Goal: Information Seeking & Learning: Understand process/instructions

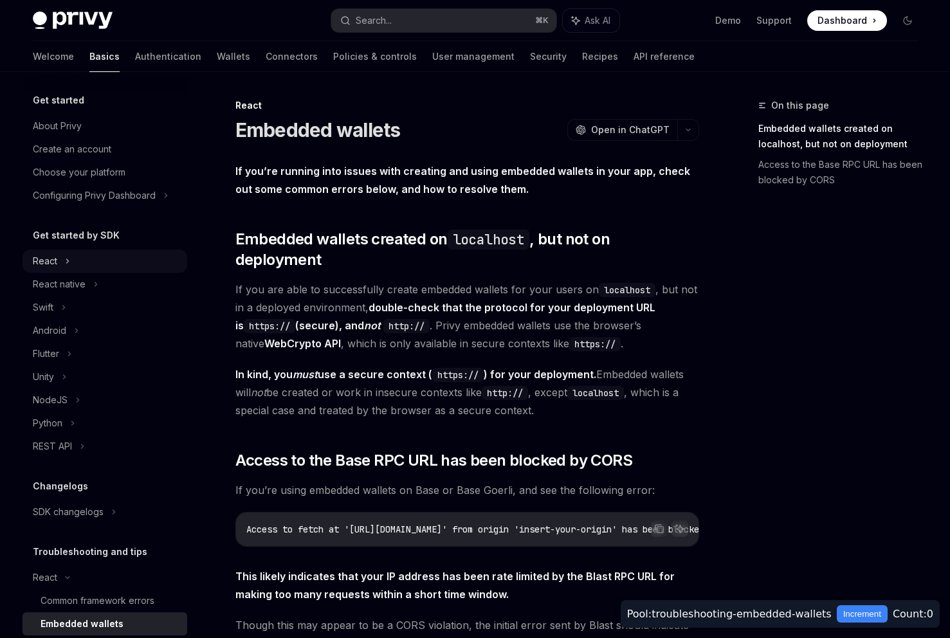
click at [57, 268] on div "React" at bounding box center [105, 261] width 165 height 23
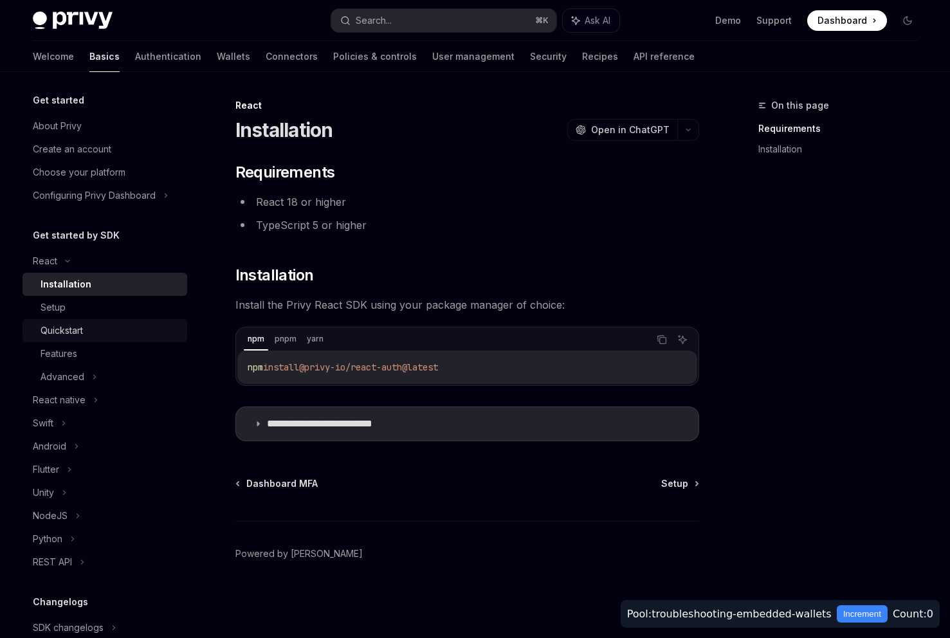
click at [96, 331] on div "Quickstart" at bounding box center [110, 330] width 139 height 15
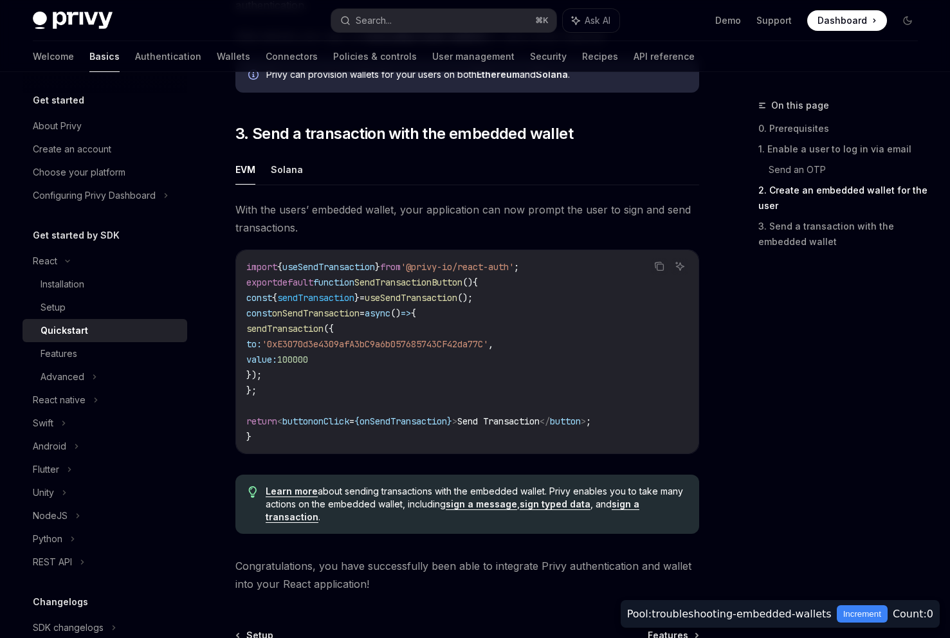
scroll to position [1072, 0]
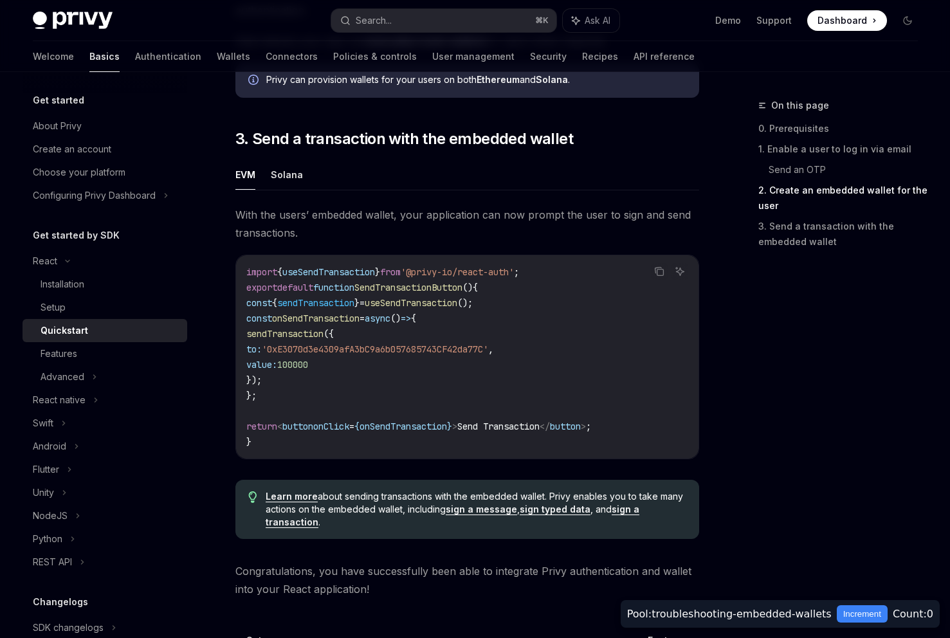
click at [373, 223] on span "With the users’ embedded wallet, your application can now prompt the user to si…" at bounding box center [468, 224] width 464 height 36
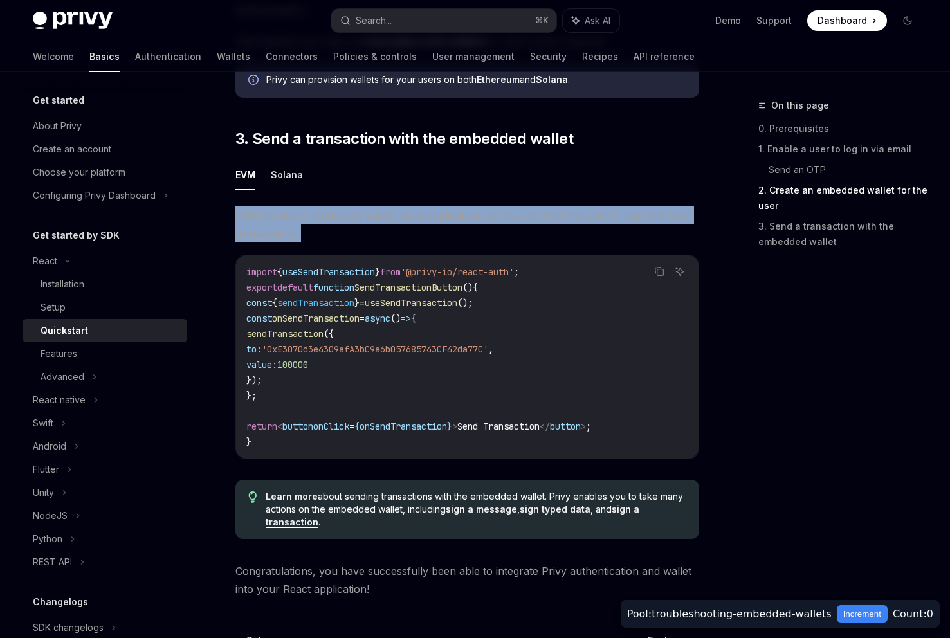
click at [373, 223] on span "With the users’ embedded wallet, your application can now prompt the user to si…" at bounding box center [468, 224] width 464 height 36
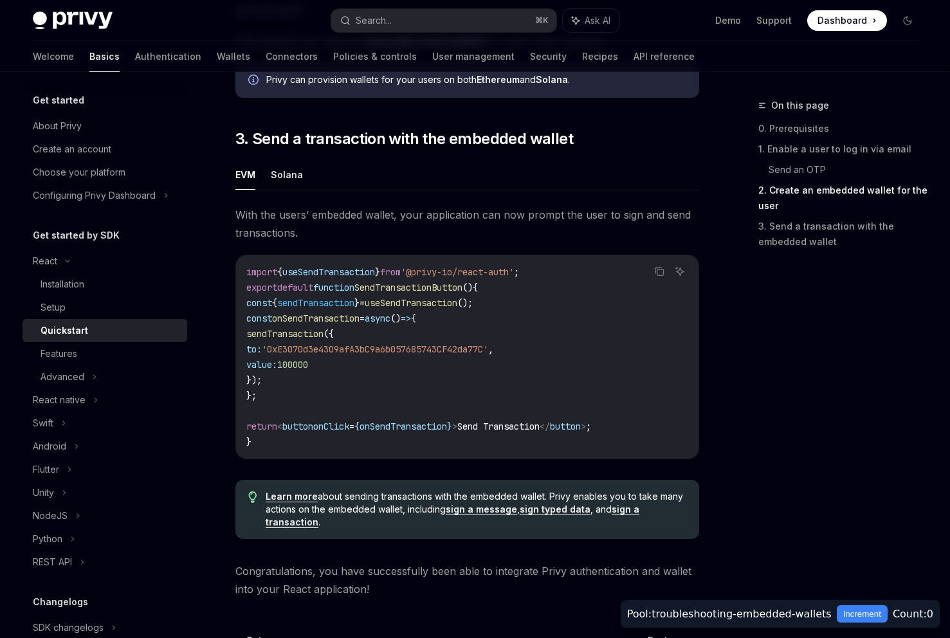
click at [419, 223] on span "With the users’ embedded wallet, your application can now prompt the user to si…" at bounding box center [468, 224] width 464 height 36
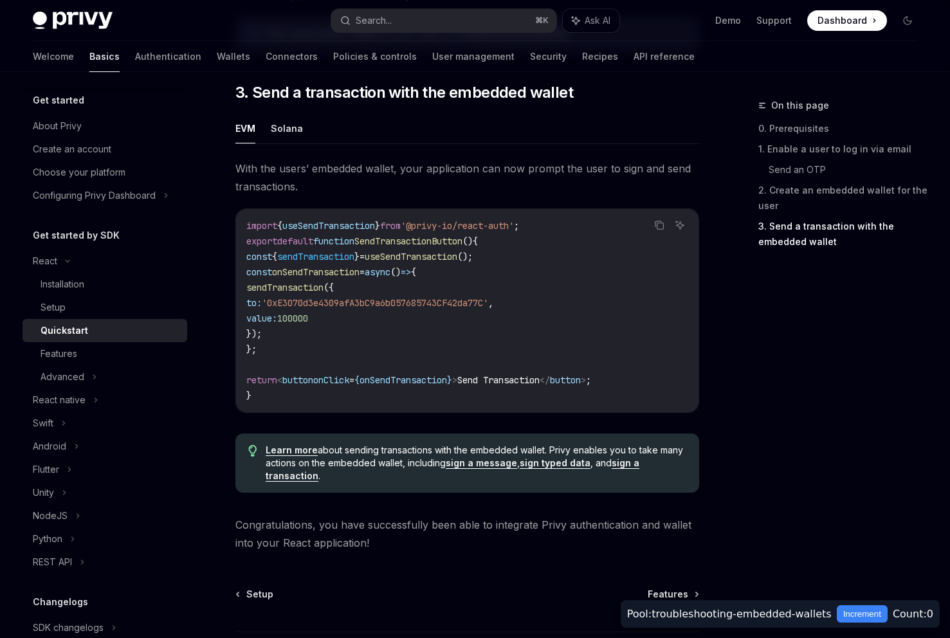
scroll to position [1120, 0]
click at [293, 134] on button "Solana" at bounding box center [287, 127] width 32 height 30
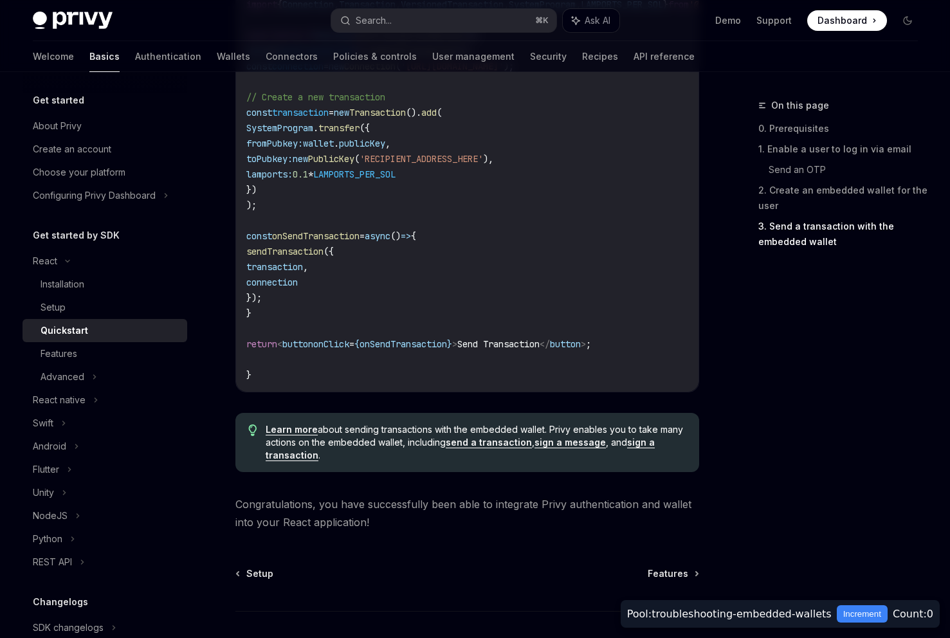
scroll to position [1354, 0]
click at [401, 237] on span "()" at bounding box center [396, 238] width 10 height 12
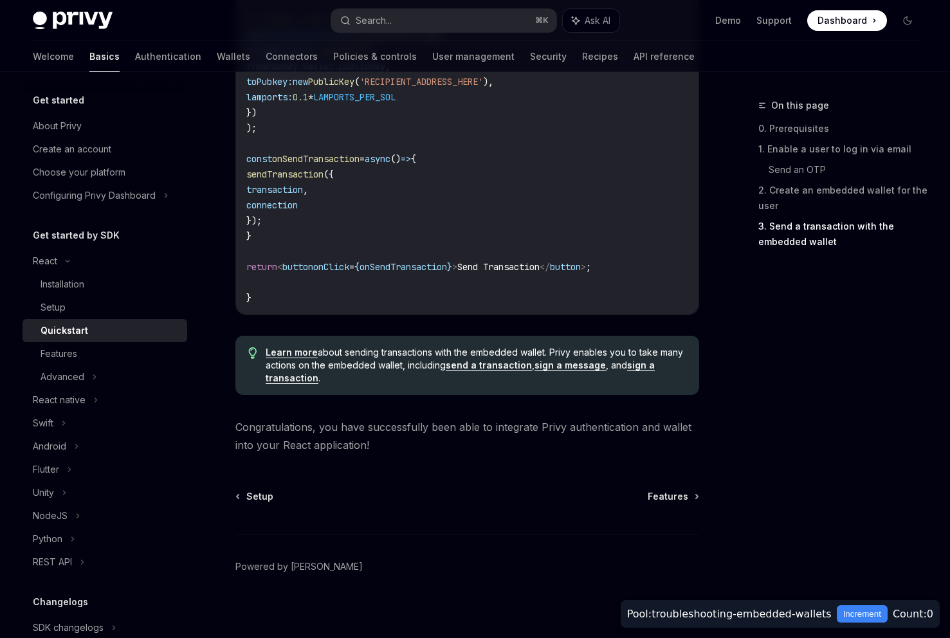
scroll to position [1427, 0]
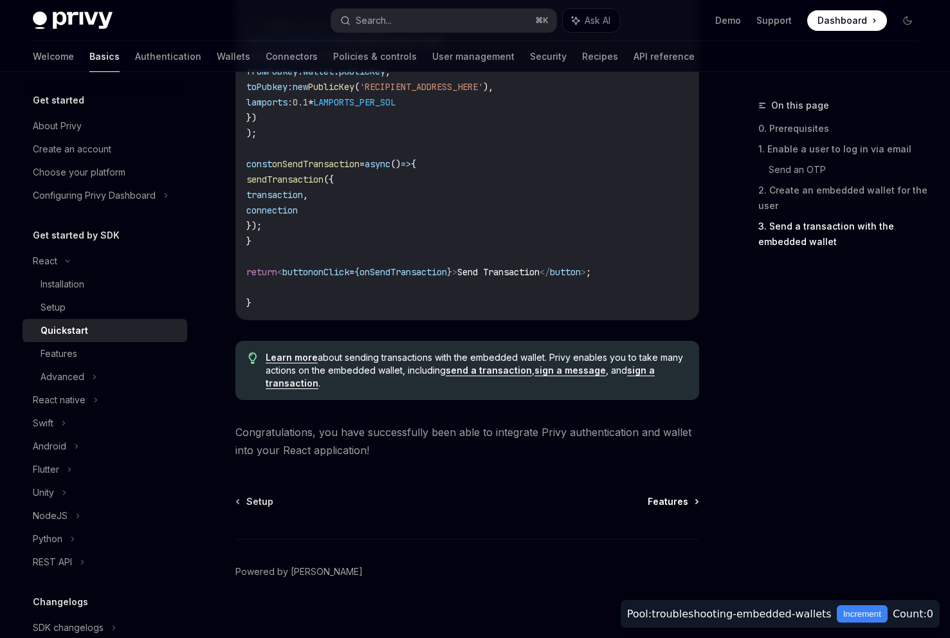
click at [630, 508] on span "Features" at bounding box center [668, 501] width 41 height 13
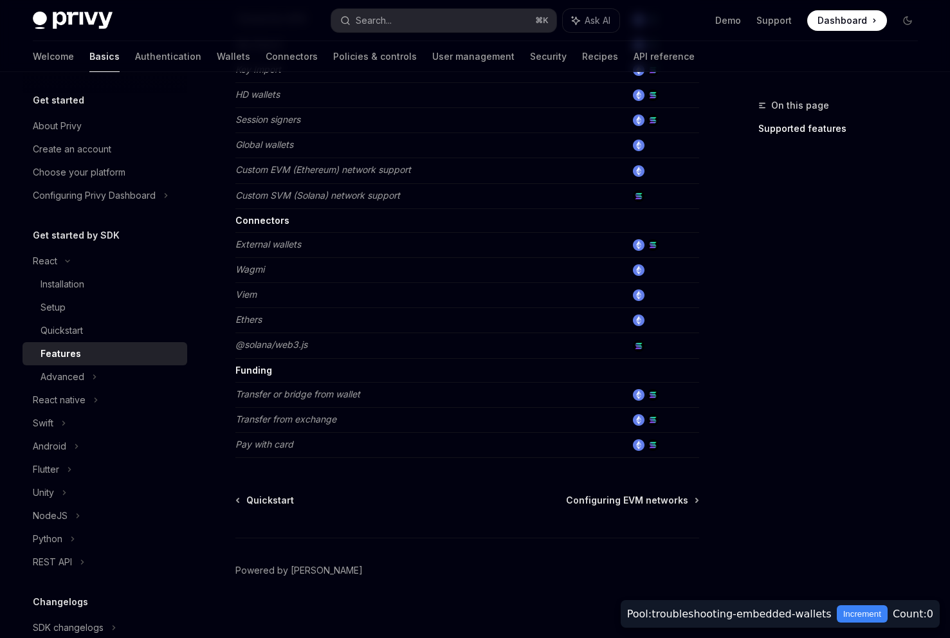
scroll to position [708, 0]
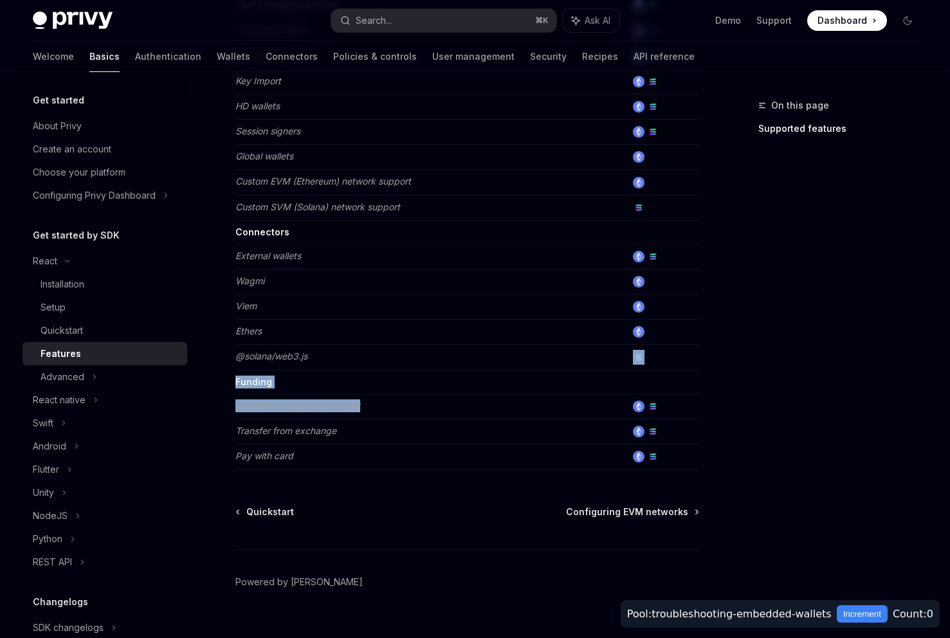
drag, startPoint x: 321, startPoint y: 359, endPoint x: 636, endPoint y: 407, distance: 318.2
click at [630, 315] on div "On this page Supported features" at bounding box center [831, 368] width 196 height 540
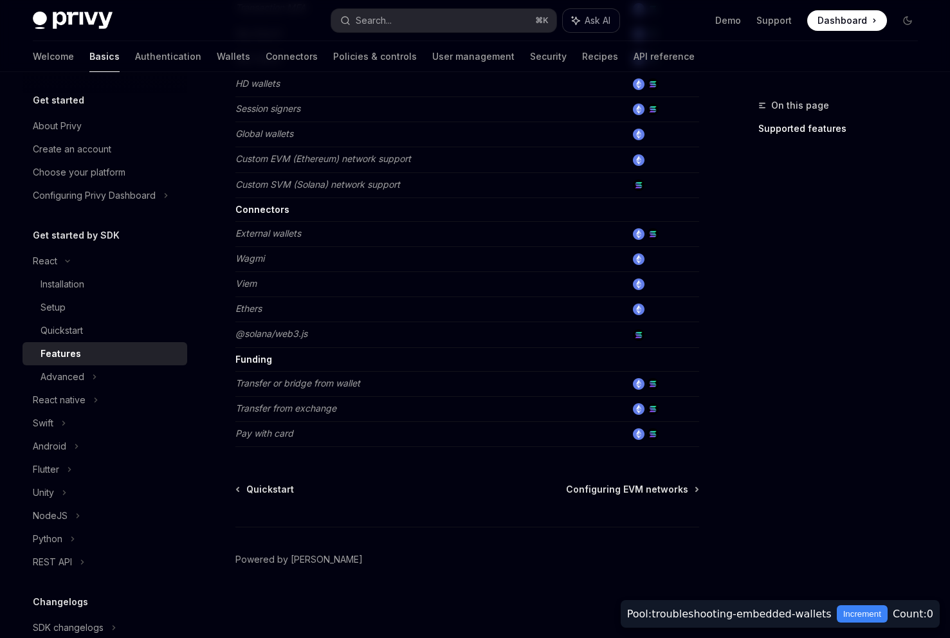
click at [602, 19] on span "Ask AI" at bounding box center [598, 20] width 26 height 13
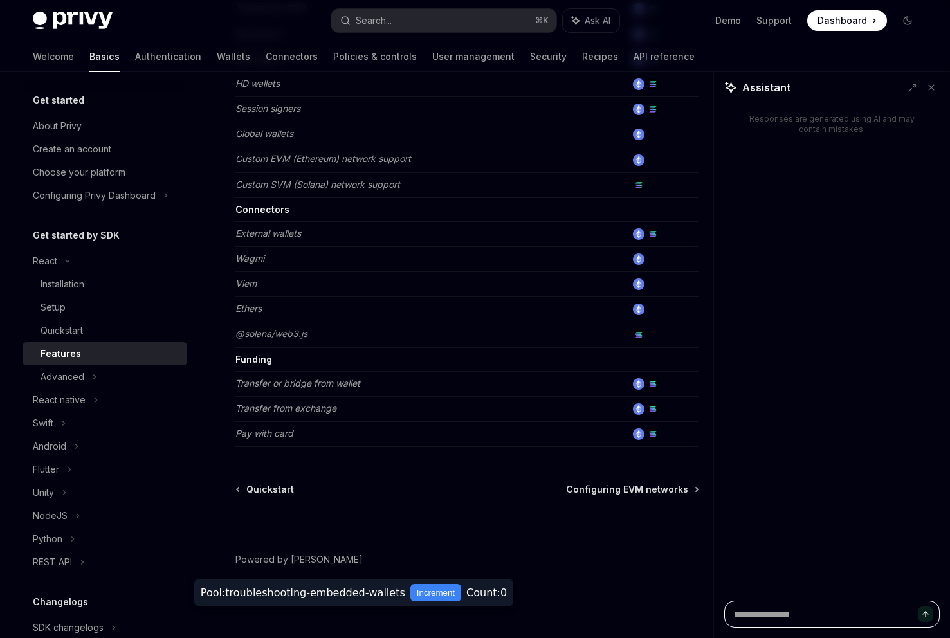
click at [344, 580] on div "Pool: troubleshooting-embedded-wallets Increment Count: 0" at bounding box center [353, 593] width 319 height 28
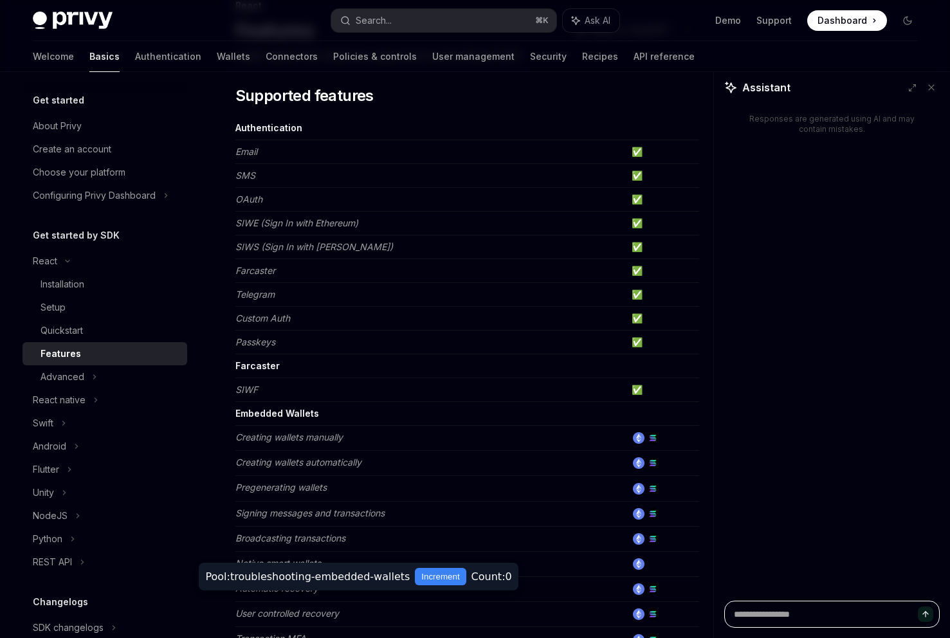
scroll to position [97, 0]
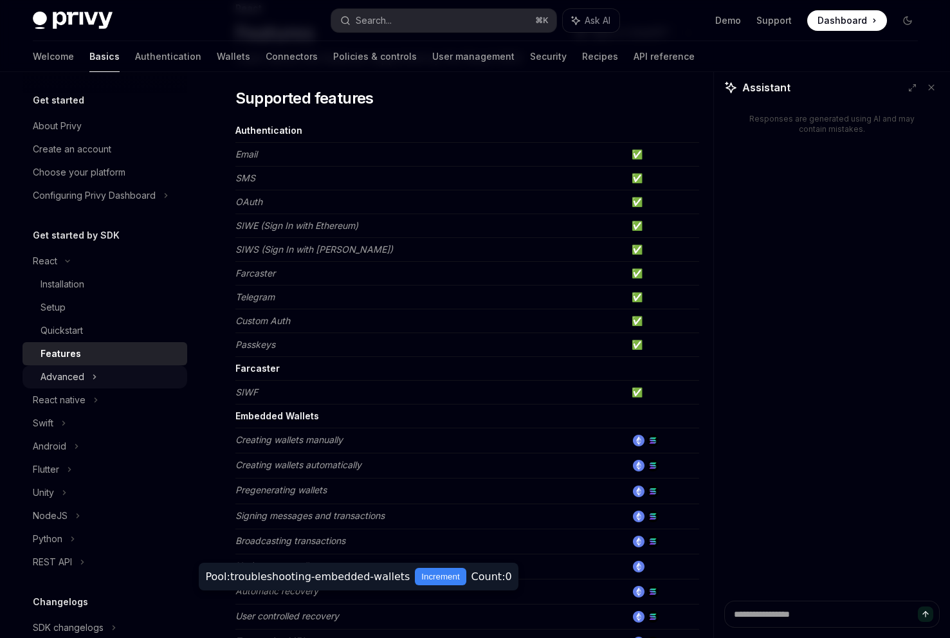
click at [99, 385] on div "Advanced" at bounding box center [105, 376] width 165 height 23
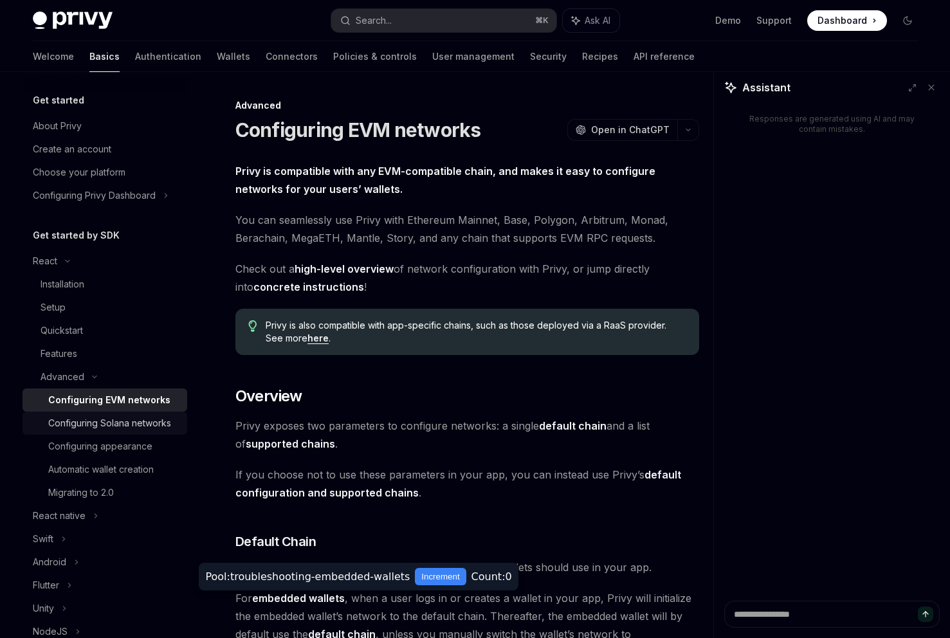
click at [127, 424] on div "Configuring Solana networks" at bounding box center [109, 423] width 123 height 15
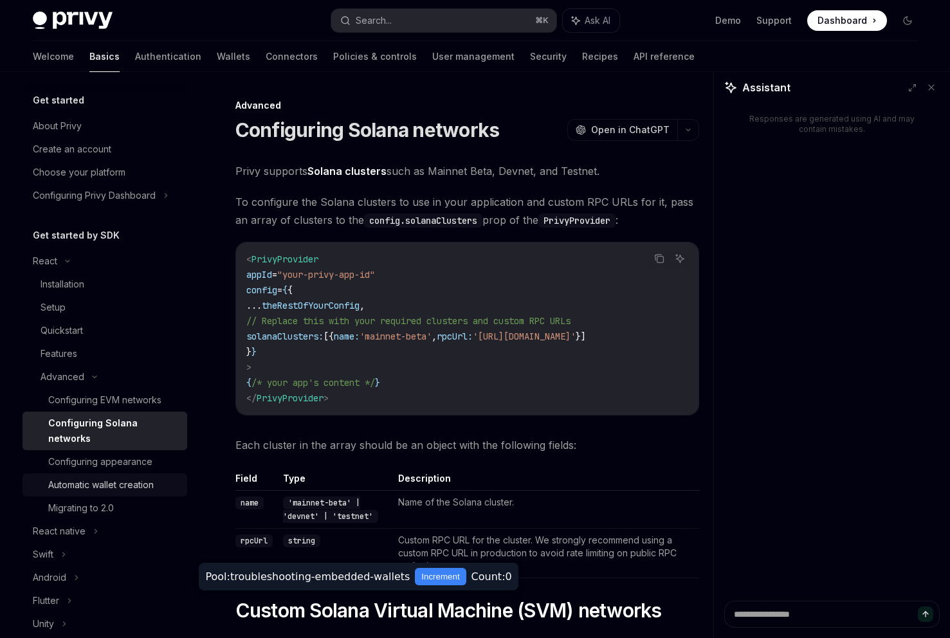
click at [137, 477] on div "Automatic wallet creation" at bounding box center [101, 484] width 106 height 15
type textarea "*"
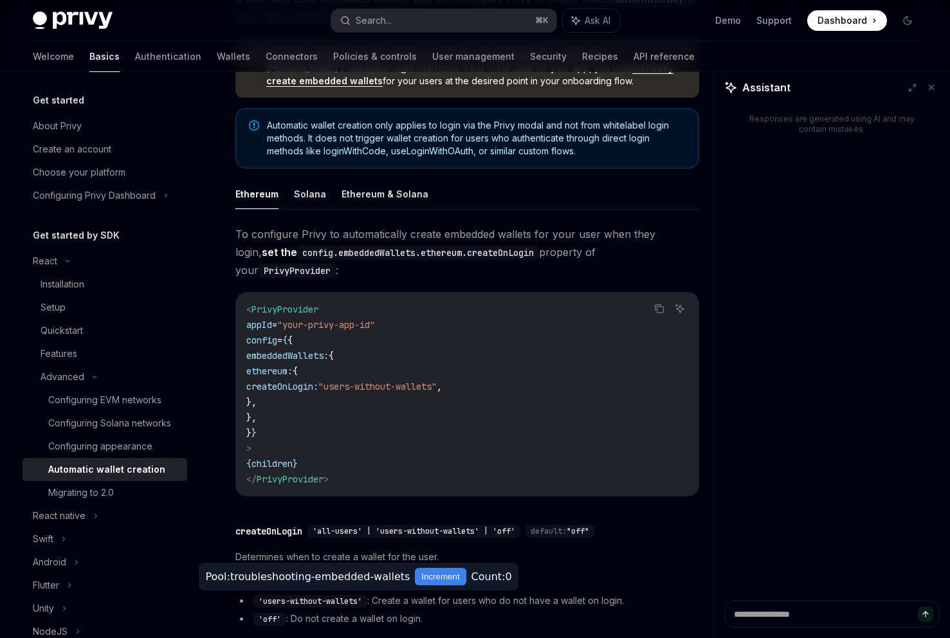
scroll to position [176, 0]
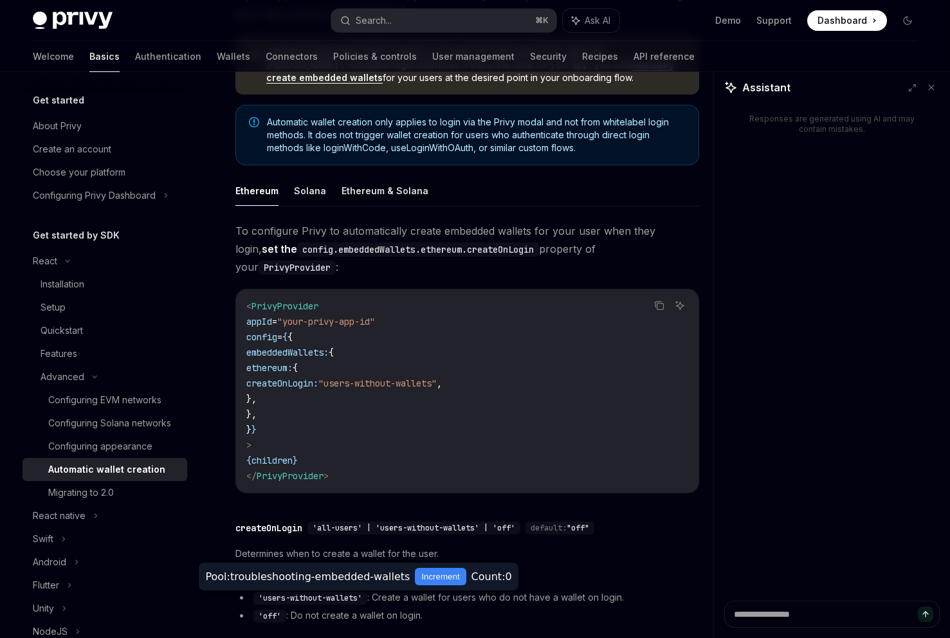
click at [319, 378] on span "createOnLogin:" at bounding box center [282, 384] width 72 height 12
click at [474, 354] on code "< PrivyProvider appId = "your-privy-app-id" config = { { embeddedWallets: { eth…" at bounding box center [467, 391] width 442 height 185
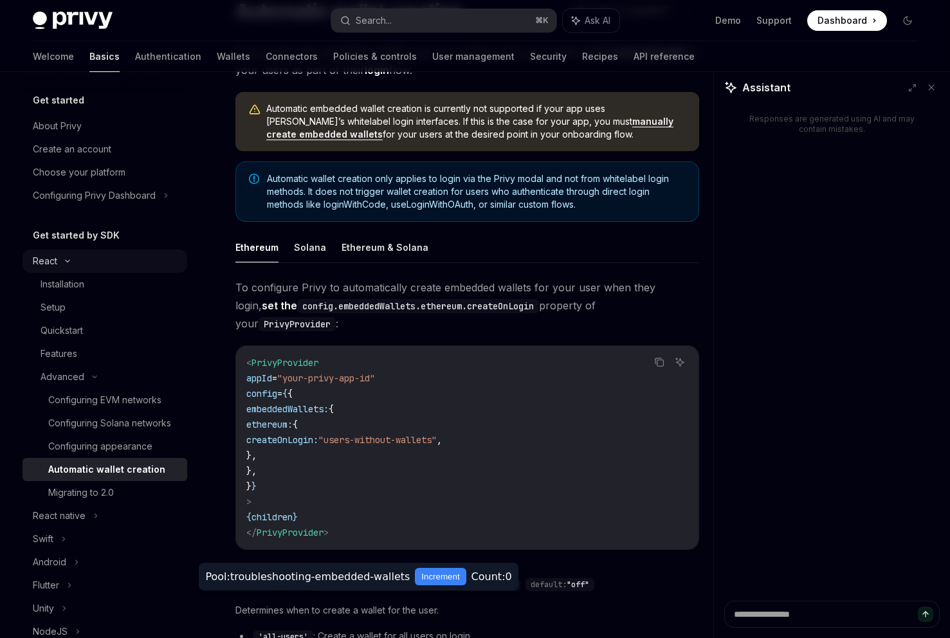
scroll to position [0, 0]
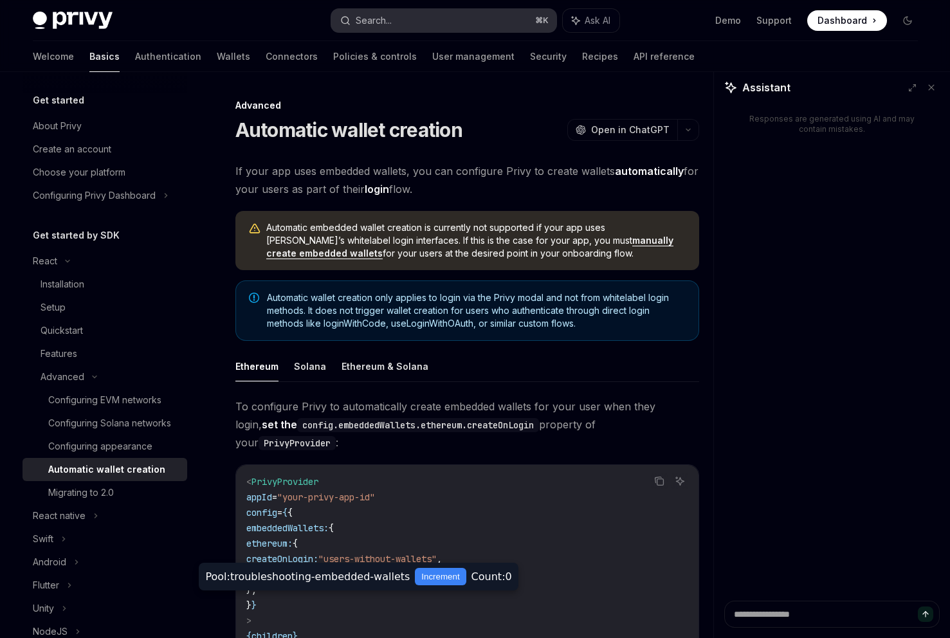
click at [387, 23] on div "Search..." at bounding box center [374, 20] width 36 height 15
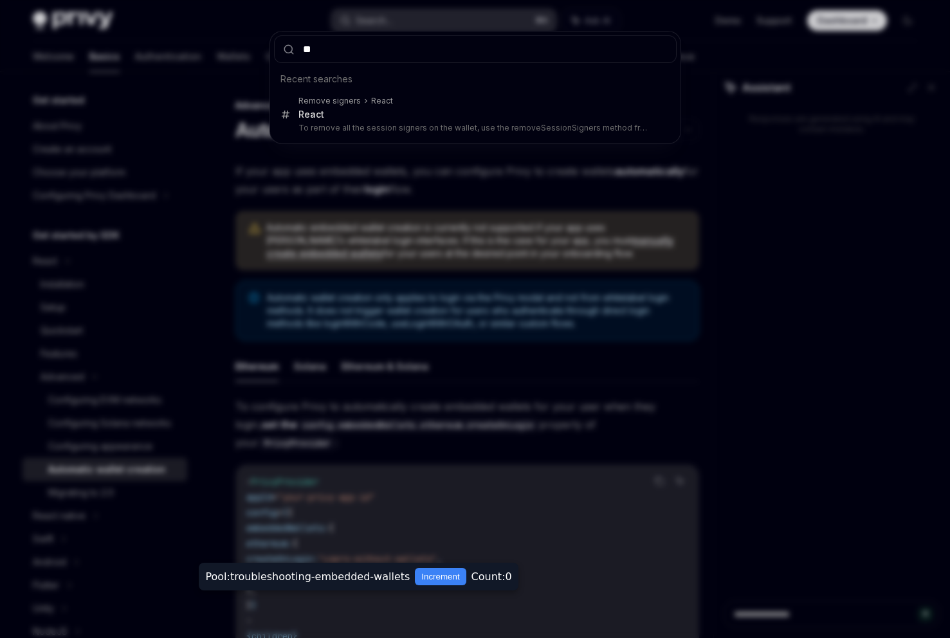
type input "***"
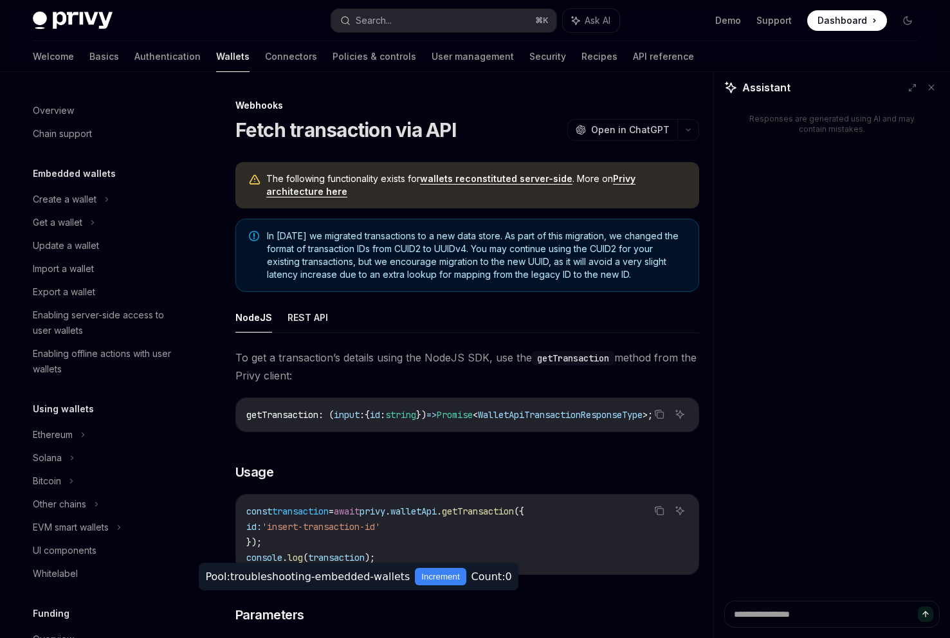
type textarea "*"
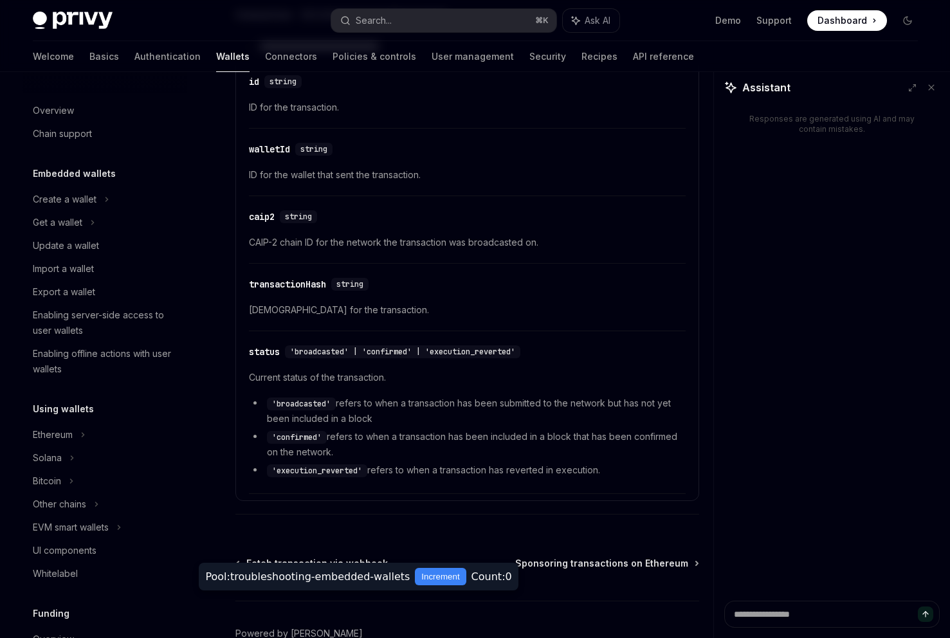
scroll to position [827, 0]
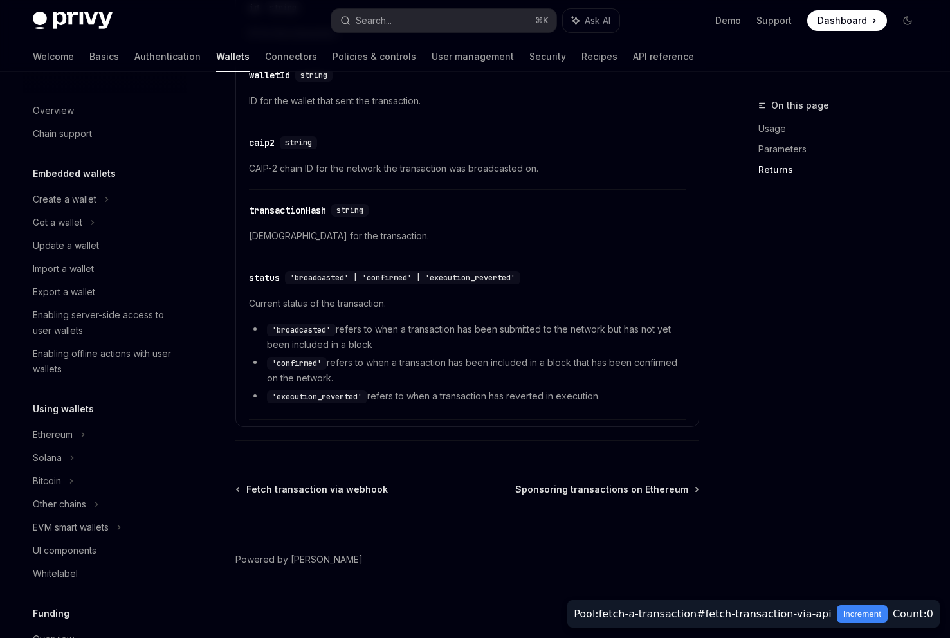
scroll to position [475, 0]
